Goal: Browse casually: Explore the website without a specific task or goal

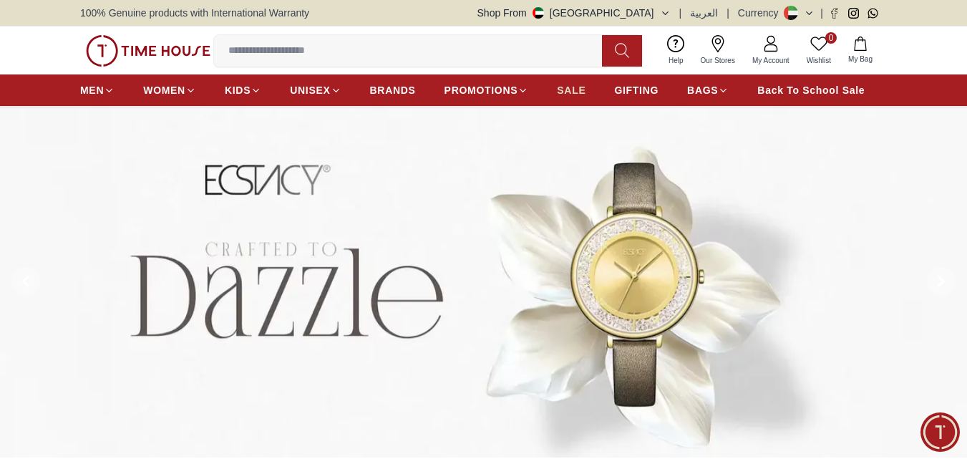
click at [565, 92] on span "SALE" at bounding box center [571, 90] width 29 height 14
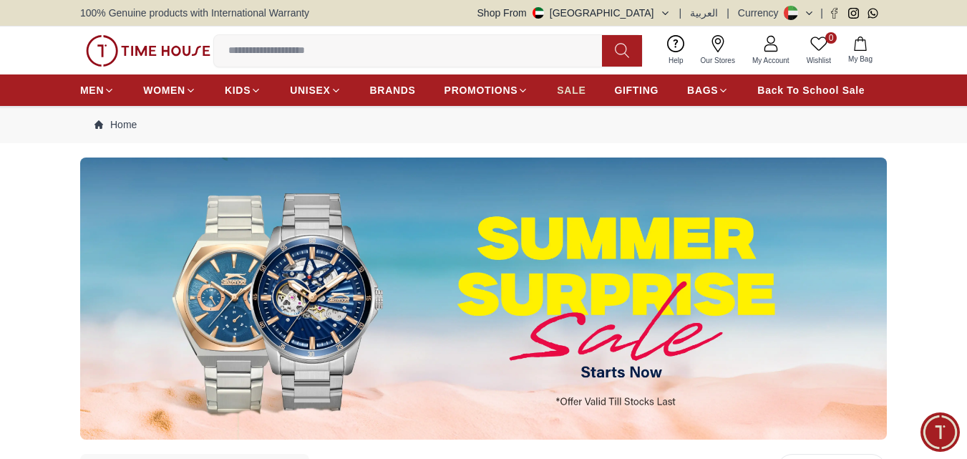
click at [569, 94] on span "SALE" at bounding box center [571, 90] width 29 height 14
